Goal: Task Accomplishment & Management: Manage account settings

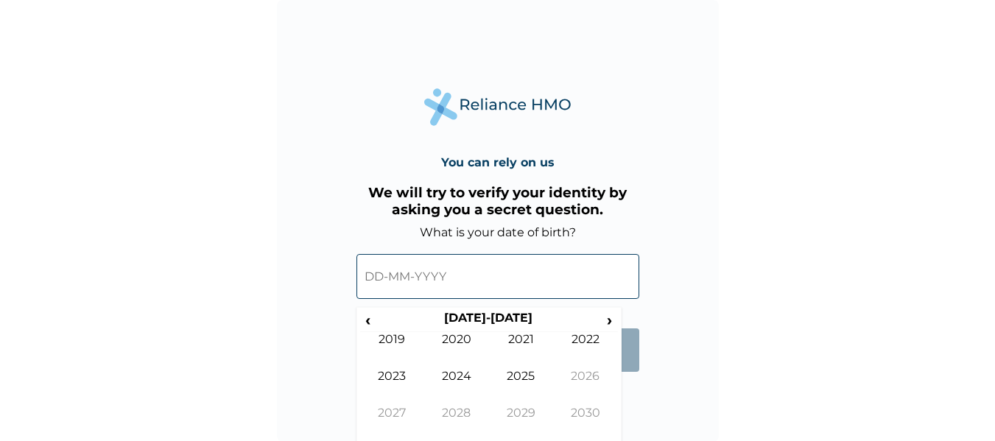
click at [446, 278] on input "text" at bounding box center [497, 276] width 283 height 45
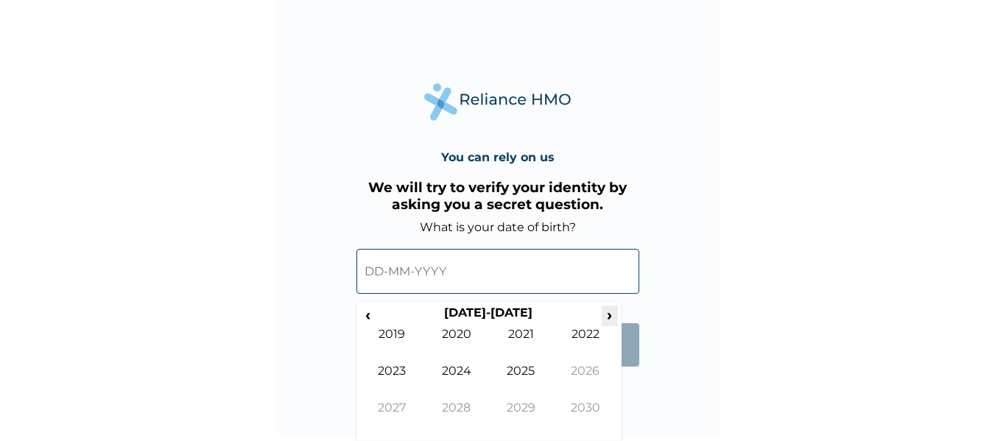
click at [609, 317] on span "›" at bounding box center [610, 315] width 16 height 18
click at [370, 315] on span "‹" at bounding box center [367, 315] width 15 height 18
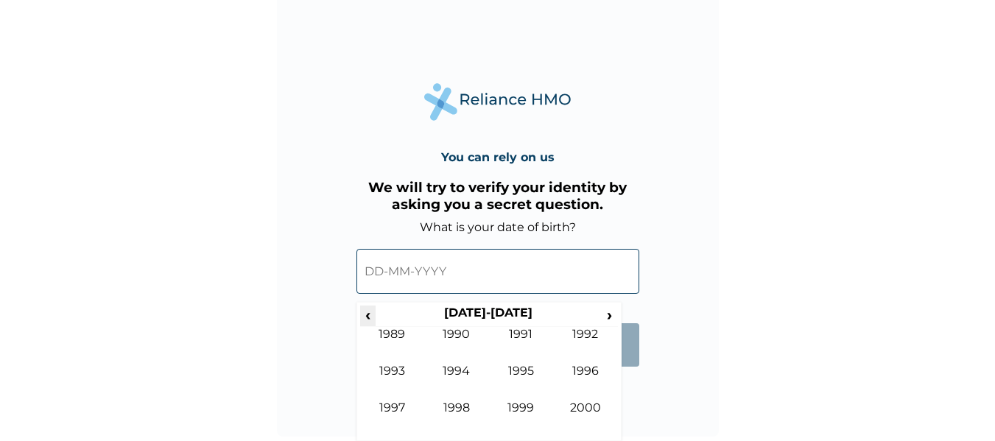
click at [370, 315] on span "‹" at bounding box center [367, 315] width 15 height 18
click at [608, 317] on span "›" at bounding box center [610, 315] width 16 height 18
click at [584, 362] on td "1992" at bounding box center [585, 345] width 65 height 37
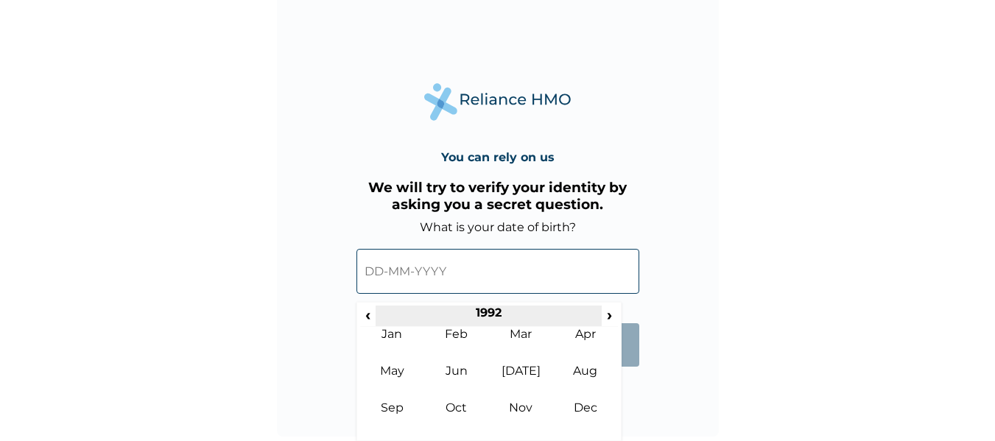
click at [389, 313] on th "1992" at bounding box center [489, 316] width 226 height 21
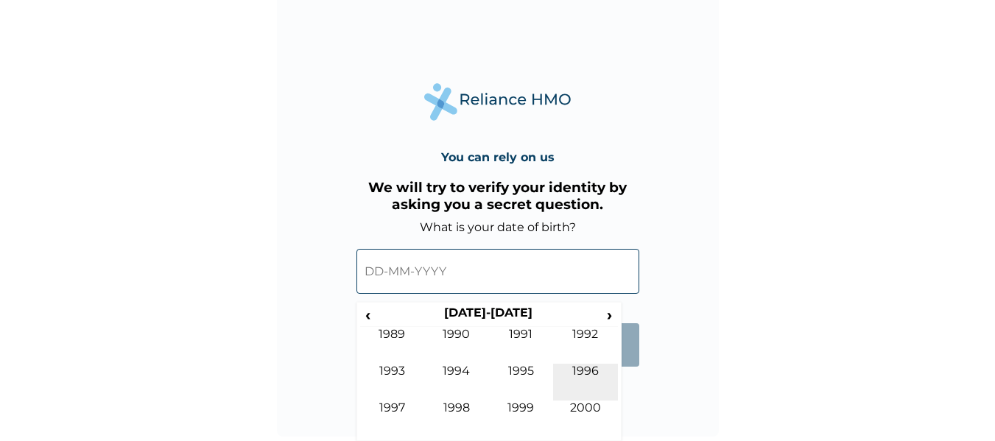
click at [590, 368] on td "1996" at bounding box center [585, 382] width 65 height 37
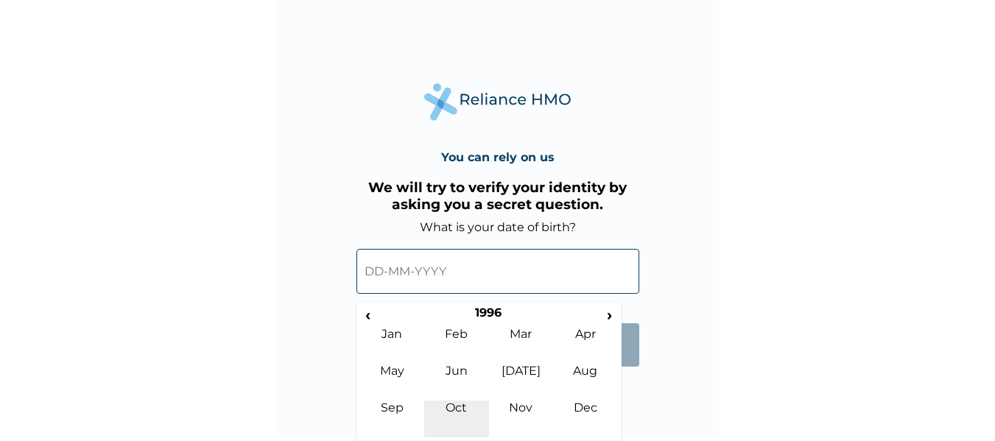
click at [454, 410] on td "Oct" at bounding box center [456, 419] width 65 height 37
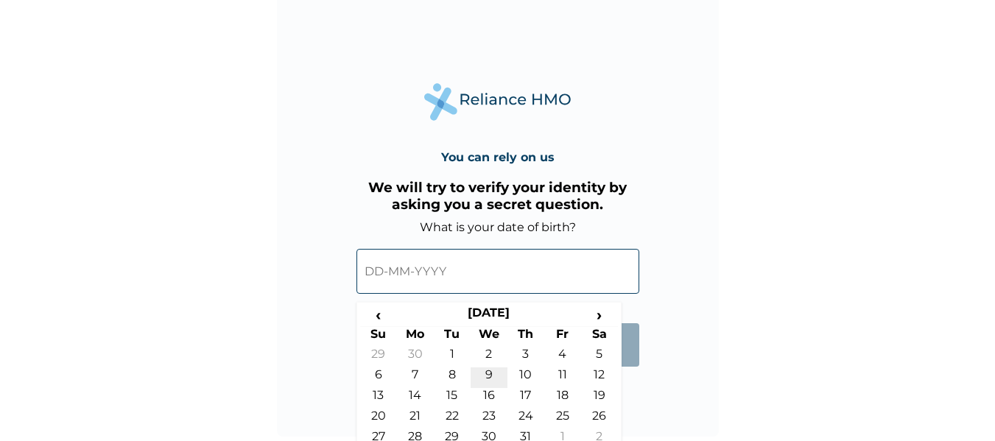
click at [487, 370] on td "9" at bounding box center [489, 378] width 37 height 21
type input "[DATE]"
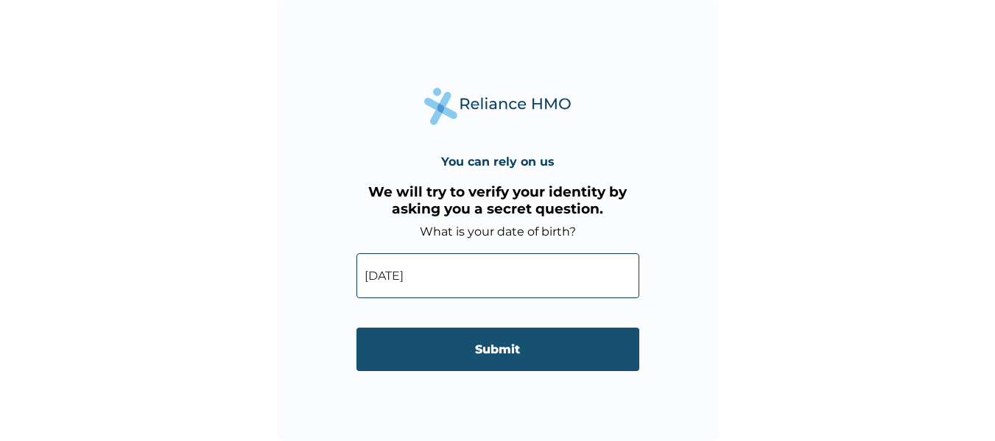
click at [498, 345] on input "Submit" at bounding box center [497, 349] width 283 height 43
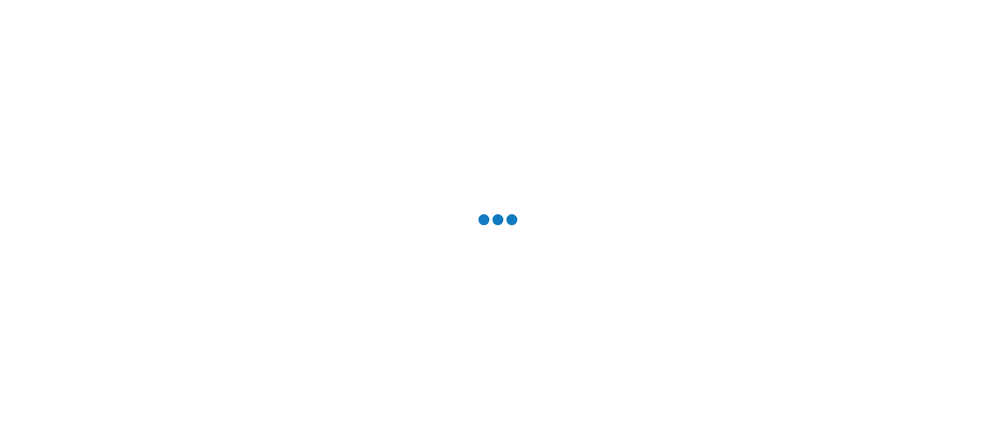
scroll to position [0, 0]
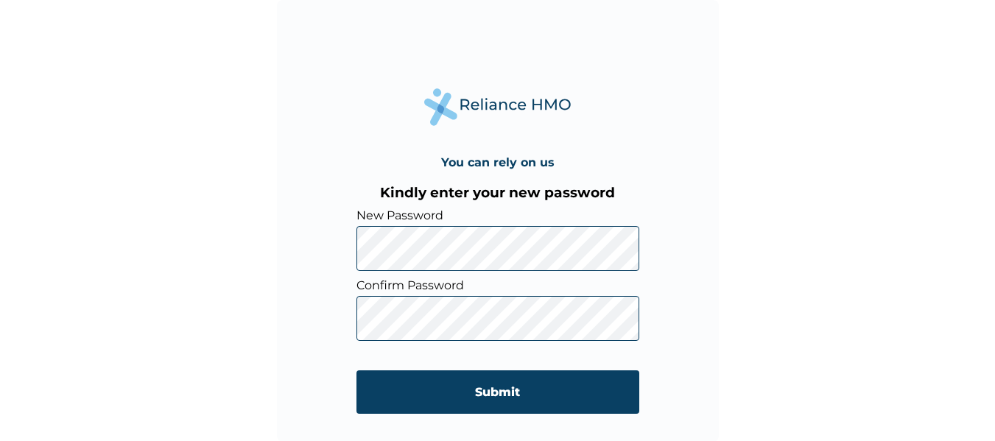
click at [356, 370] on input "Submit" at bounding box center [497, 391] width 283 height 43
click at [706, 391] on div "You can rely on us Kindly enter your new password New Password Confirm Password…" at bounding box center [498, 221] width 442 height 442
click input "Submit" at bounding box center [497, 391] width 283 height 43
